Goal: Task Accomplishment & Management: Use online tool/utility

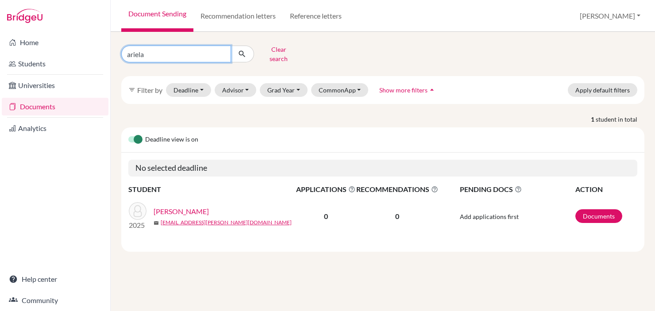
click at [159, 46] on input "ariela" at bounding box center [176, 54] width 110 height 17
type input "marcelo"
click button "submit" at bounding box center [242, 54] width 23 height 17
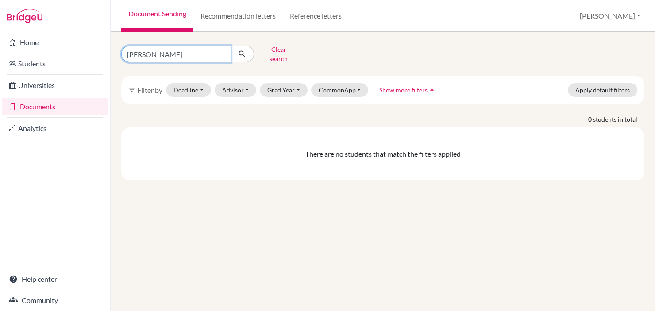
click at [188, 54] on input "marcelo" at bounding box center [176, 54] width 110 height 17
type input "m"
type input "kriger"
click button "submit" at bounding box center [242, 54] width 23 height 17
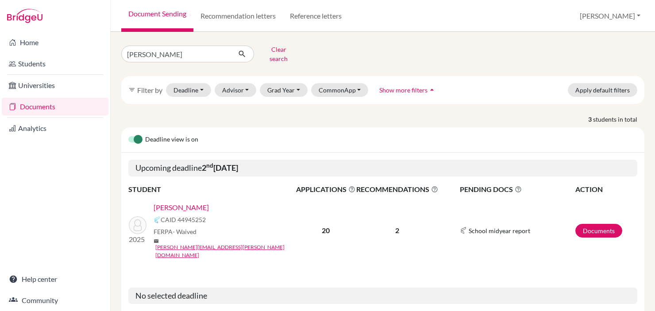
scroll to position [69, 0]
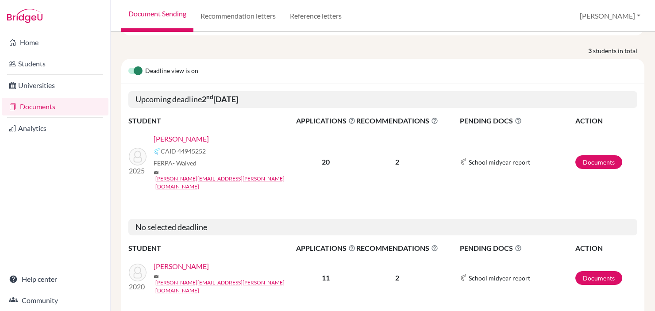
click at [181, 134] on link "[PERSON_NAME]" at bounding box center [181, 139] width 55 height 11
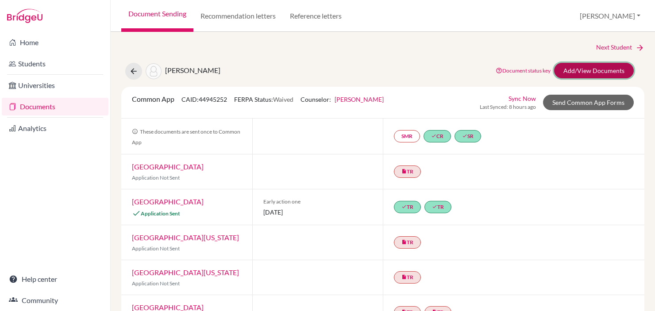
click at [604, 73] on link "Add/View Documents" at bounding box center [594, 70] width 80 height 15
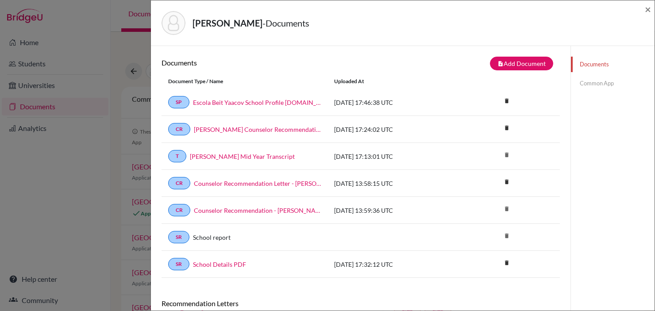
click at [522, 72] on div "Documents note_add Add Document Document type Change explanation for Common App…" at bounding box center [361, 167] width 398 height 221
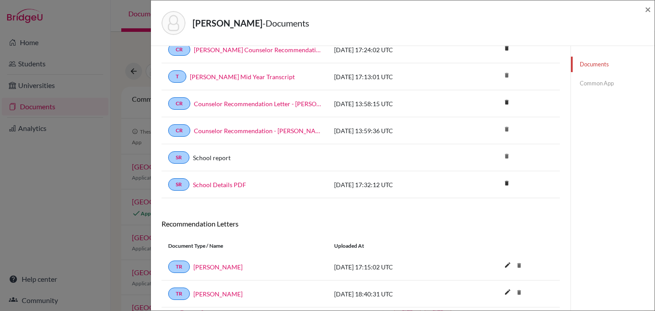
scroll to position [108, 0]
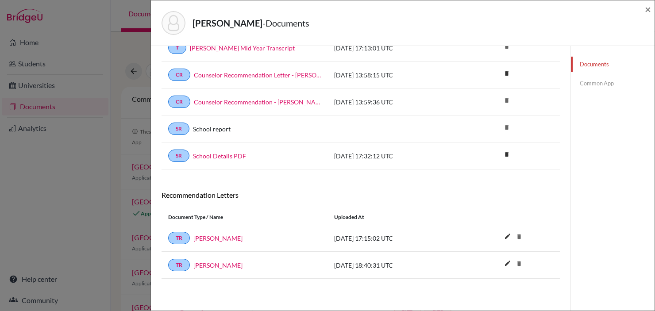
click at [120, 196] on div "[PERSON_NAME] - Documents × Documents note_add Add Document Document type Chang…" at bounding box center [327, 155] width 655 height 311
click at [114, 185] on div "[PERSON_NAME] - Documents × Documents note_add Add Document Document type Chang…" at bounding box center [327, 155] width 655 height 311
click at [647, 8] on span "×" at bounding box center [648, 9] width 6 height 13
